Goal: Task Accomplishment & Management: Manage account settings

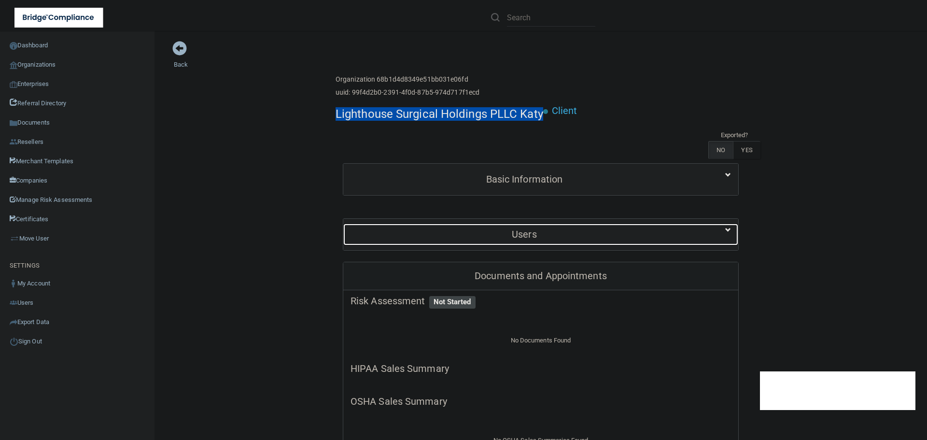
click at [501, 232] on h5 "Users" at bounding box center [525, 234] width 348 height 11
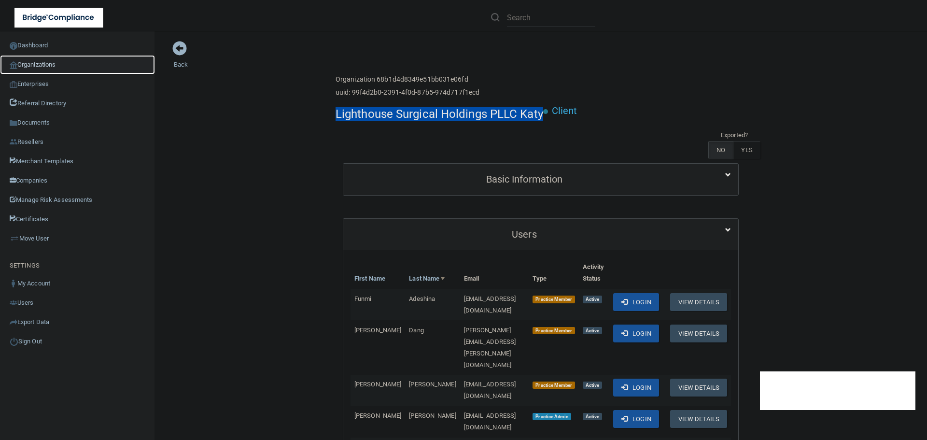
click at [32, 63] on link "Organizations" at bounding box center [77, 64] width 155 height 19
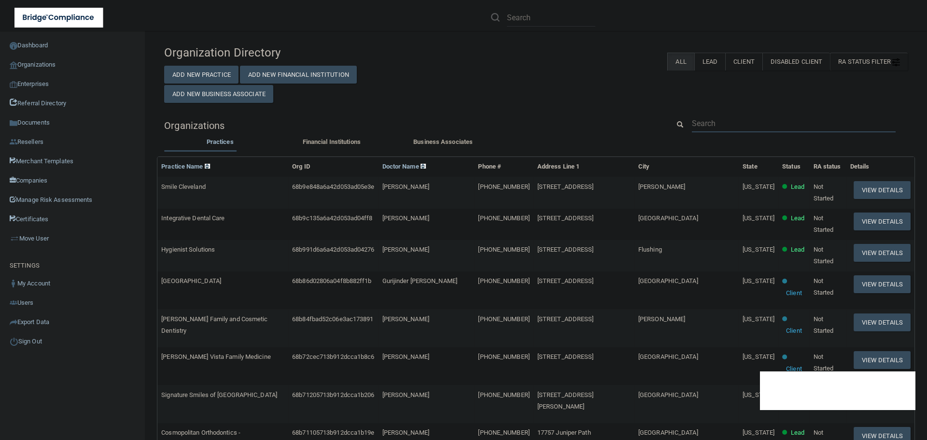
click at [715, 119] on input "text" at bounding box center [794, 123] width 204 height 18
paste input "[PERSON_NAME] DMD"
type input "[PERSON_NAME] DMD"
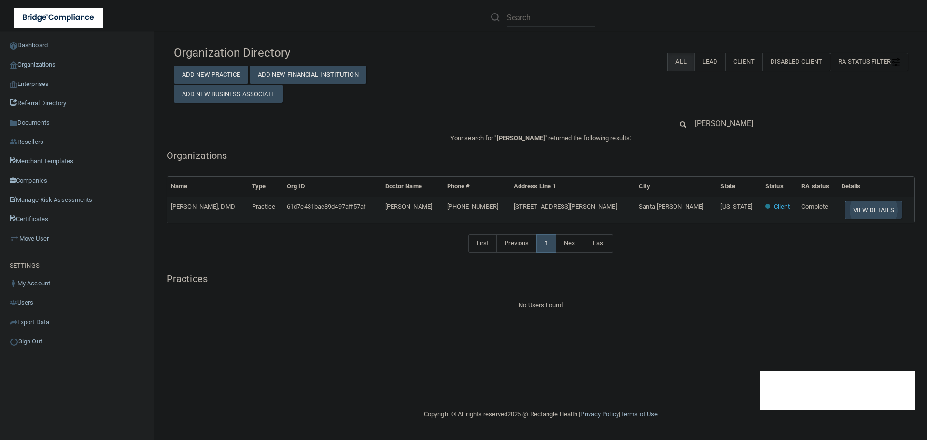
type input "[PERSON_NAME]"
click at [845, 205] on button "View Details" at bounding box center [873, 210] width 57 height 18
click at [859, 213] on button "View Details" at bounding box center [873, 210] width 57 height 18
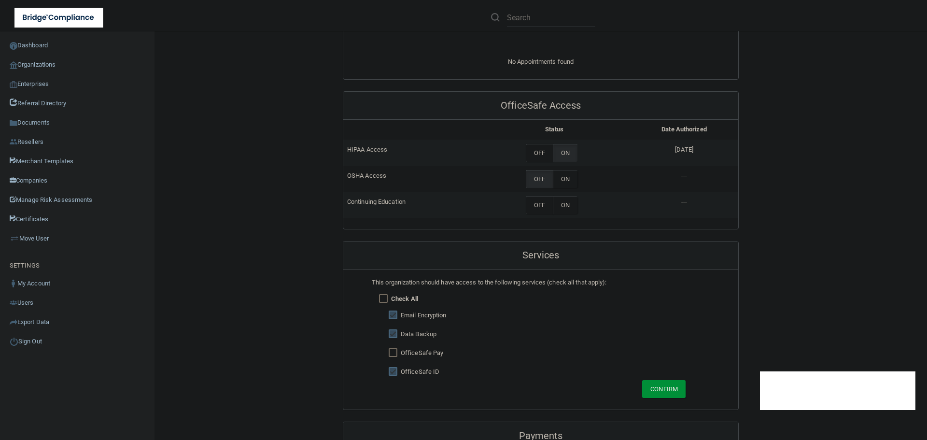
scroll to position [483, 0]
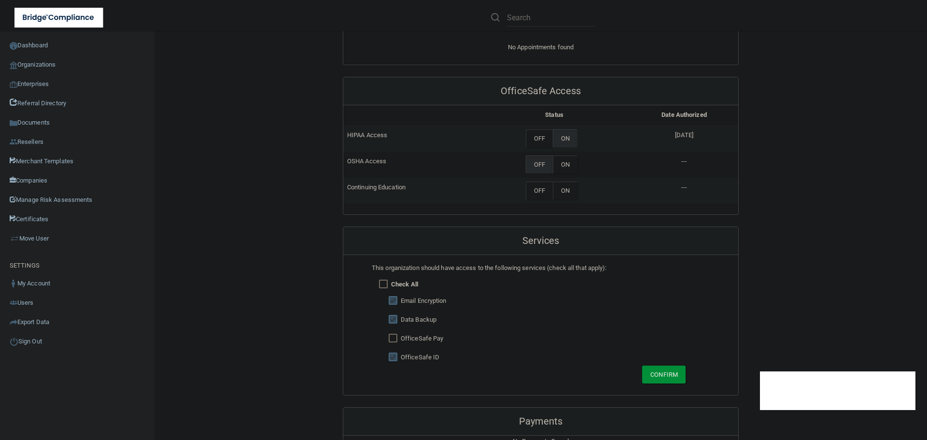
click at [392, 300] on input "checkbox" at bounding box center [394, 301] width 11 height 8
checkbox input "false"
click at [390, 316] on input "checkbox" at bounding box center [394, 320] width 11 height 8
checkbox input "false"
click at [652, 373] on button "Confirm" at bounding box center [663, 375] width 43 height 18
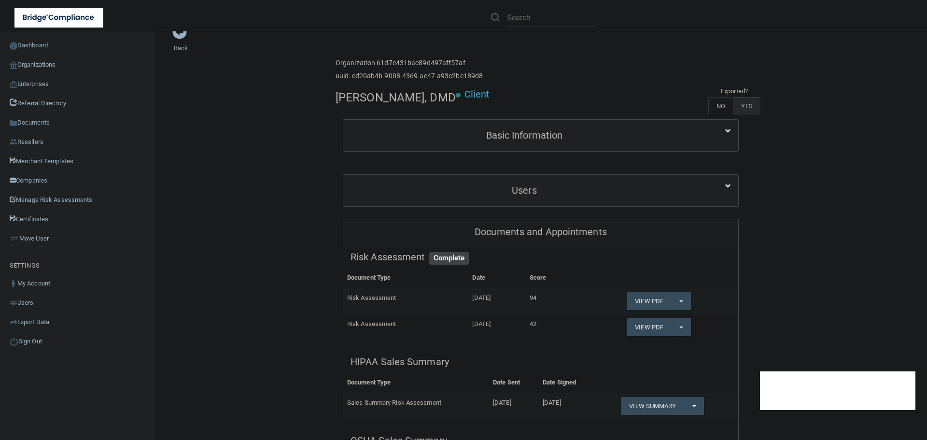
scroll to position [0, 0]
